Goal: Task Accomplishment & Management: Complete application form

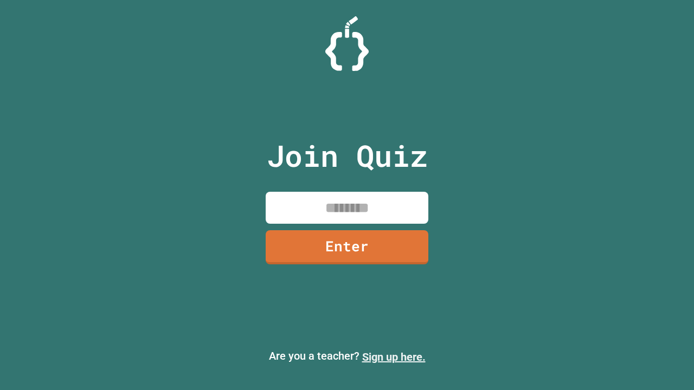
click at [394, 357] on link "Sign up here." at bounding box center [393, 357] width 63 height 13
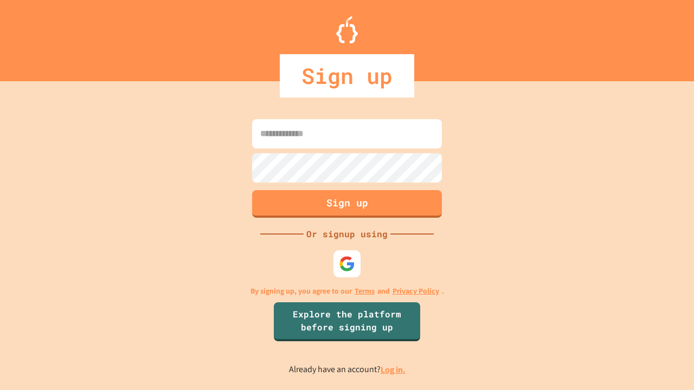
click at [394, 370] on link "Log in." at bounding box center [393, 369] width 25 height 11
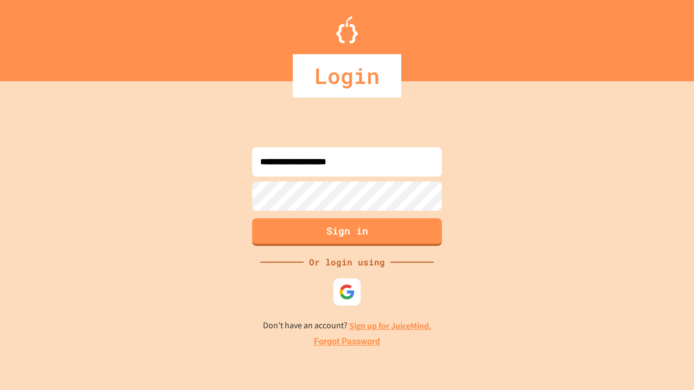
type input "**********"
